Goal: Task Accomplishment & Management: Manage account settings

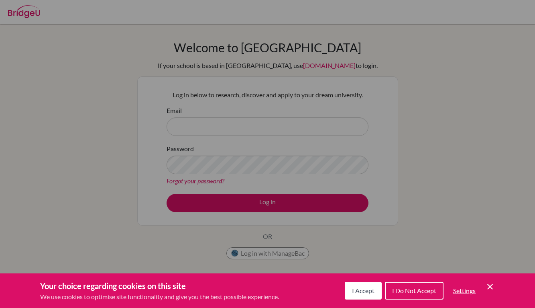
click at [355, 297] on button "I Accept" at bounding box center [363, 290] width 37 height 18
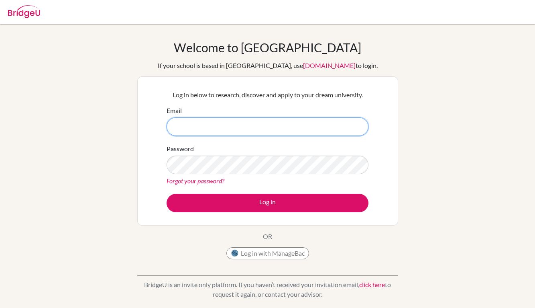
click at [318, 118] on input "Email" at bounding box center [268, 126] width 202 height 18
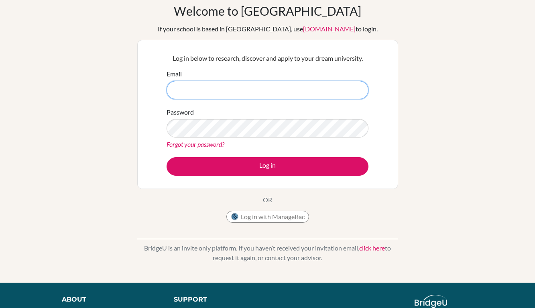
scroll to position [35, 0]
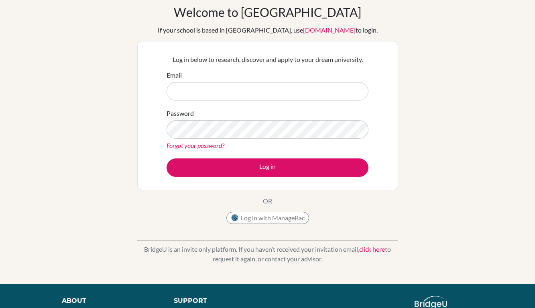
click at [372, 250] on link "click here" at bounding box center [372, 249] width 26 height 8
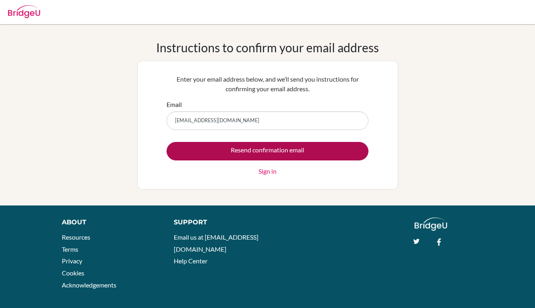
type input "[EMAIL_ADDRESS][DOMAIN_NAME]"
click at [326, 146] on input "Resend confirmation email" at bounding box center [268, 151] width 202 height 18
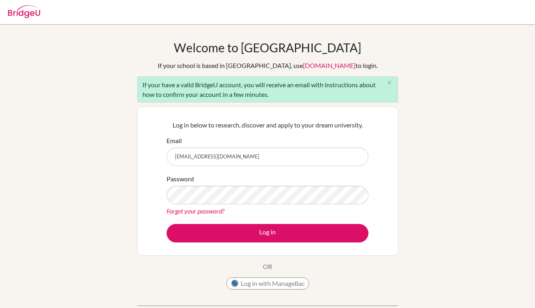
type input "[EMAIL_ADDRESS][DOMAIN_NAME]"
click at [267, 233] on button "Log in" at bounding box center [268, 233] width 202 height 18
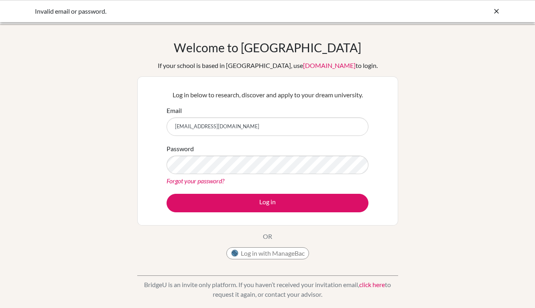
click at [290, 151] on div "Password Forgot your password?" at bounding box center [268, 165] width 202 height 42
click at [267, 202] on button "Log in" at bounding box center [268, 203] width 202 height 18
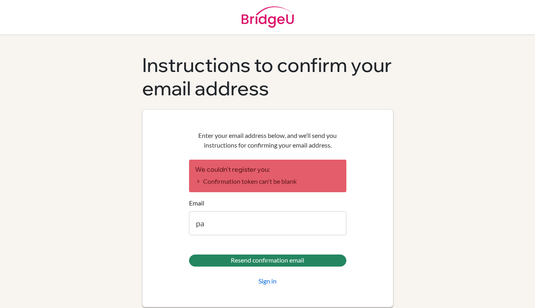
type input "p"
click at [155, 2] on header at bounding box center [267, 17] width 535 height 34
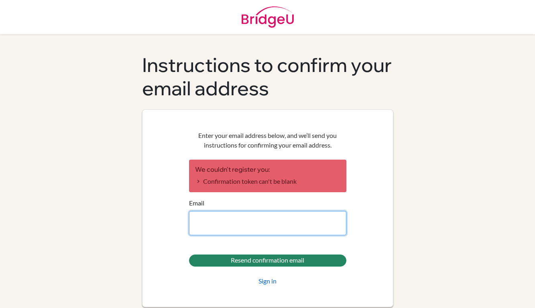
click at [249, 227] on input "Email" at bounding box center [267, 223] width 157 height 24
type input "o"
type input "\"
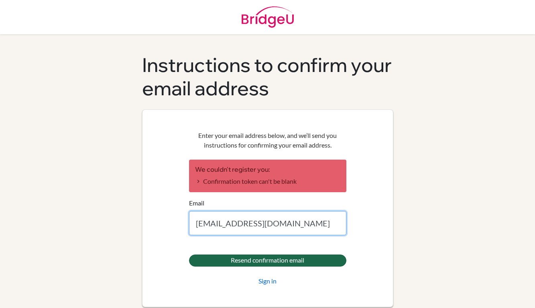
type input "[EMAIL_ADDRESS][DOMAIN_NAME]"
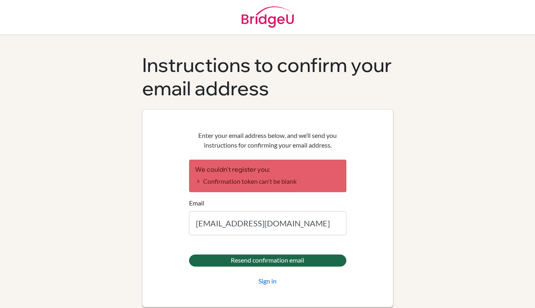
click at [256, 258] on input "Resend confirmation email" at bounding box center [267, 260] width 157 height 12
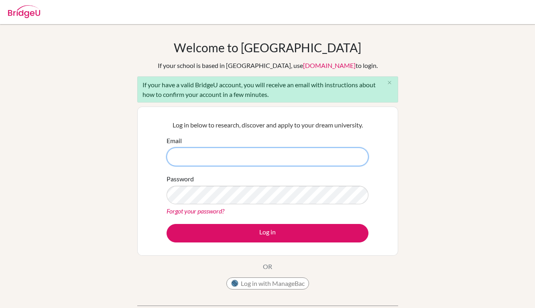
type input "[EMAIL_ADDRESS][DOMAIN_NAME]"
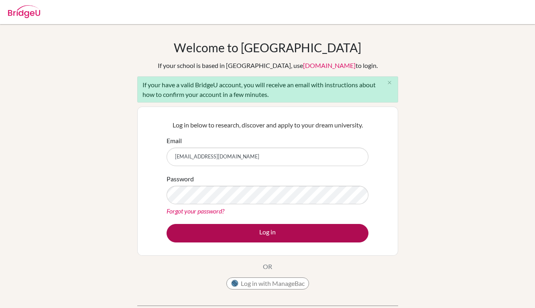
click at [325, 235] on button "Log in" at bounding box center [268, 233] width 202 height 18
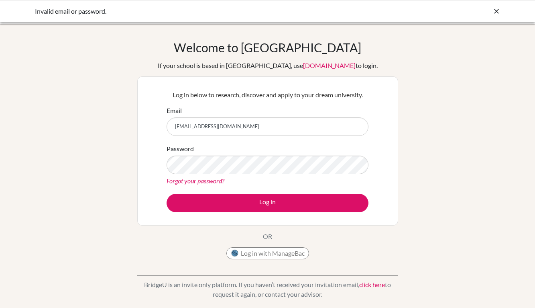
click at [373, 167] on div "Log in below to research, discover and apply to your dream university. Email [E…" at bounding box center [268, 151] width 212 height 132
click at [186, 177] on link "Forgot your password?" at bounding box center [196, 181] width 58 height 8
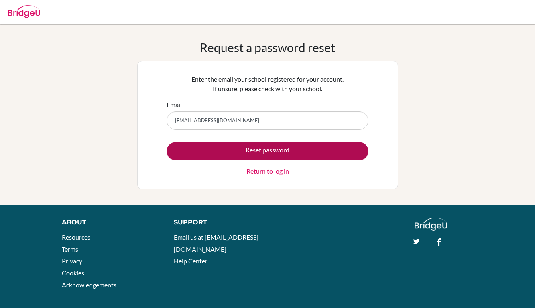
type input "[EMAIL_ADDRESS][DOMAIN_NAME]"
click at [267, 151] on button "Reset password" at bounding box center [268, 151] width 202 height 18
